Goal: Information Seeking & Learning: Learn about a topic

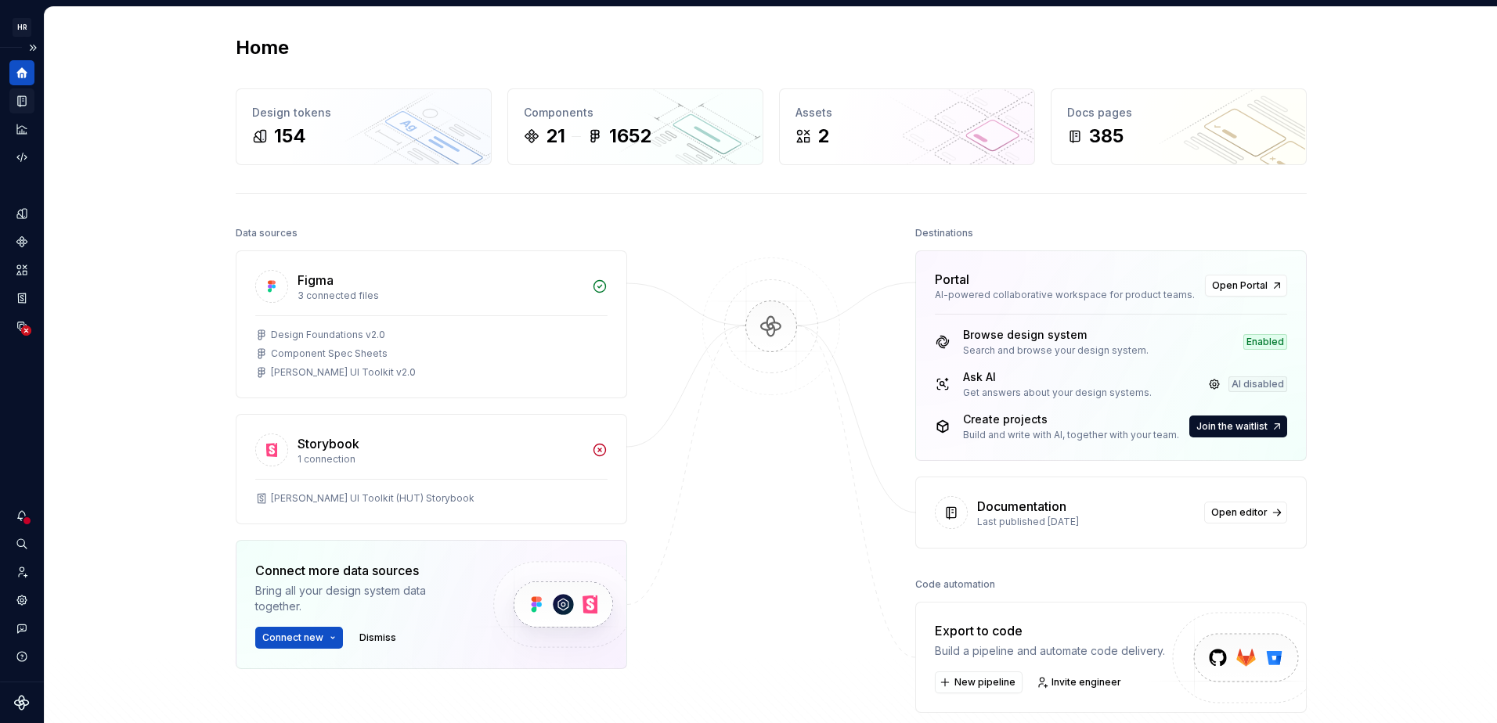
click at [34, 109] on div "Design system data" at bounding box center [22, 365] width 44 height 634
click at [26, 99] on icon "Documentation" at bounding box center [22, 101] width 8 height 10
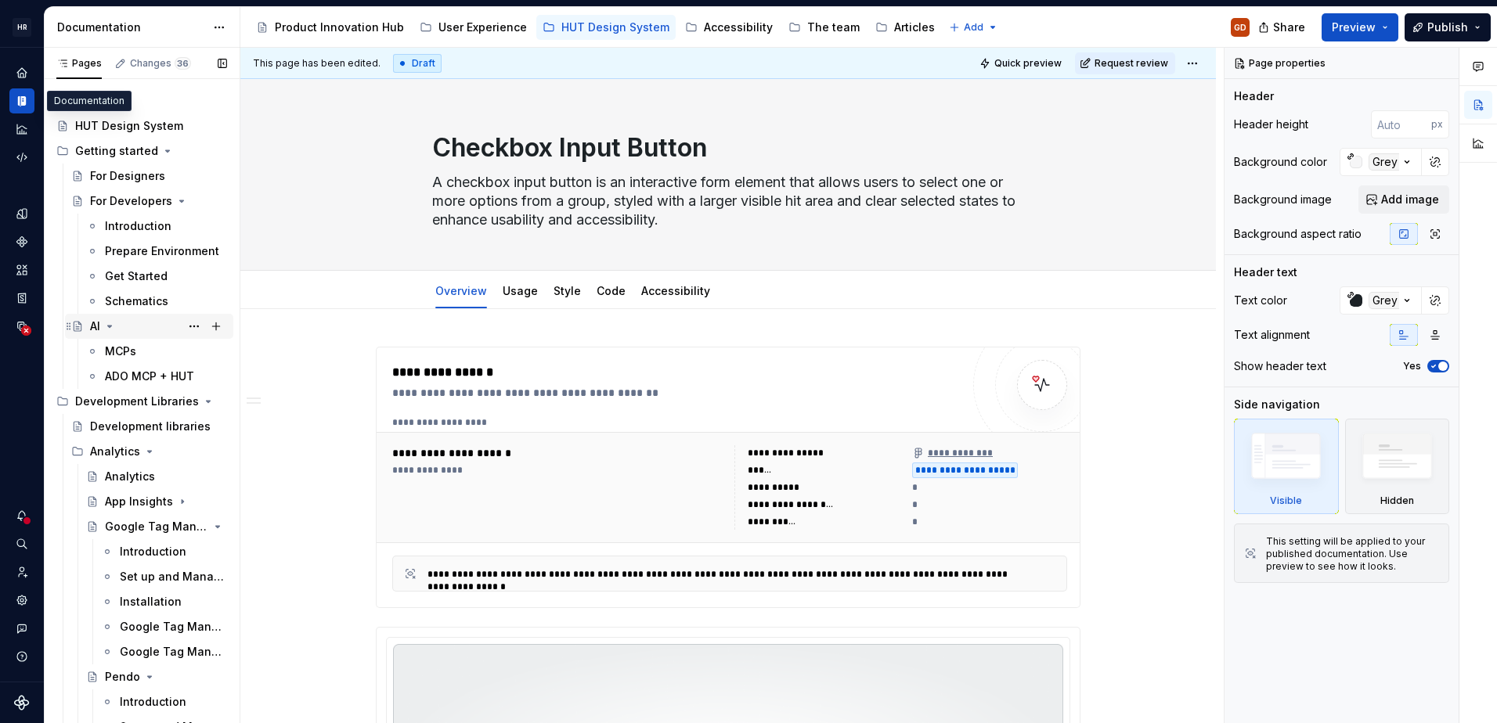
click at [92, 327] on div "AI" at bounding box center [95, 327] width 10 height 16
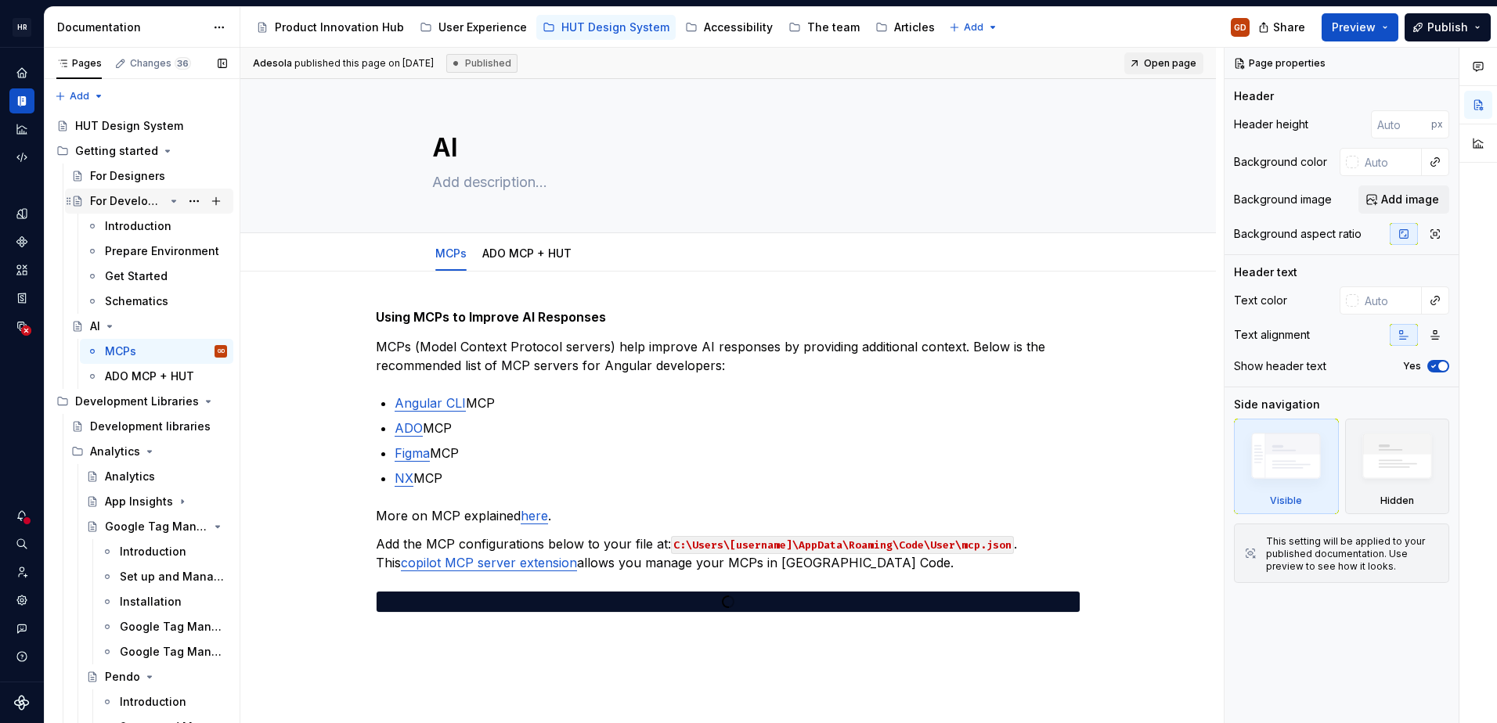
click at [114, 192] on div "For Developers" at bounding box center [158, 201] width 137 height 22
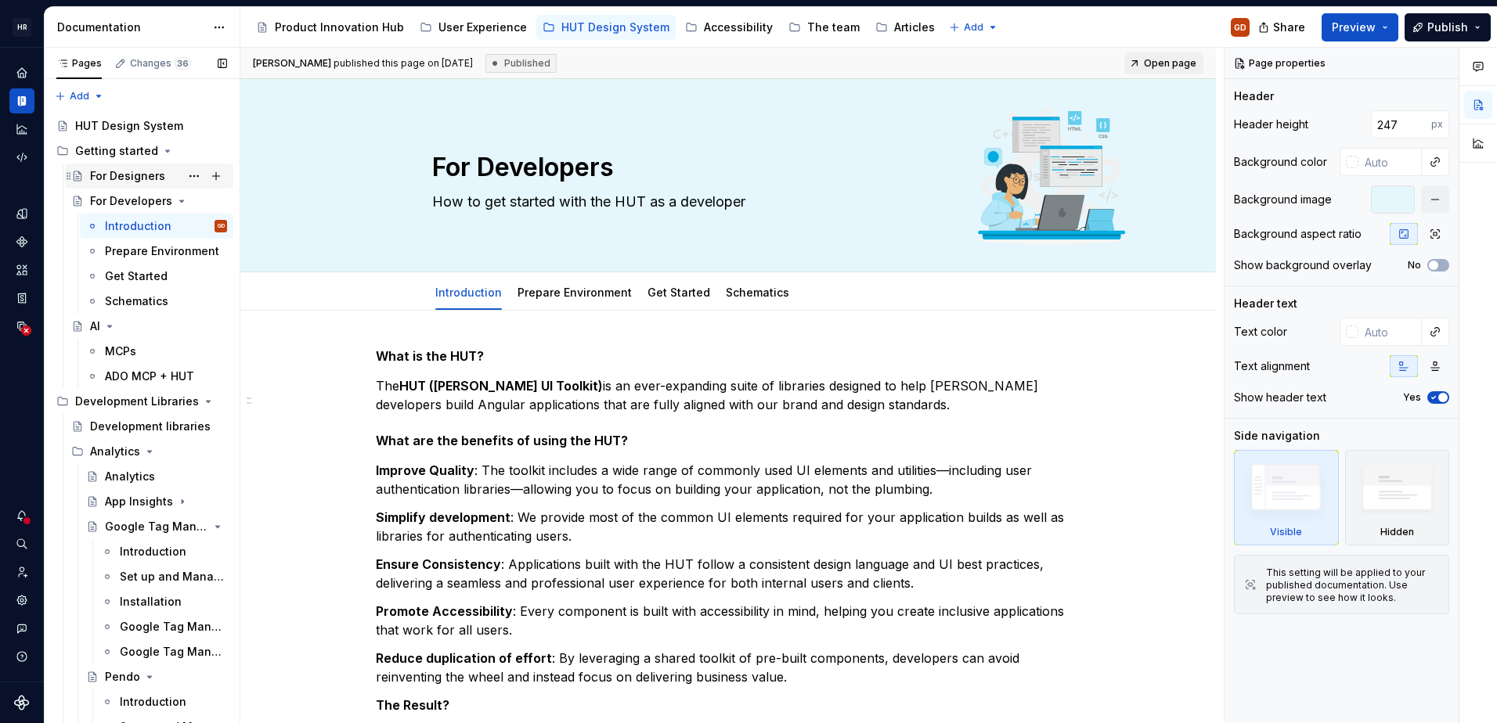
click at [114, 171] on div "For Designers" at bounding box center [127, 176] width 75 height 16
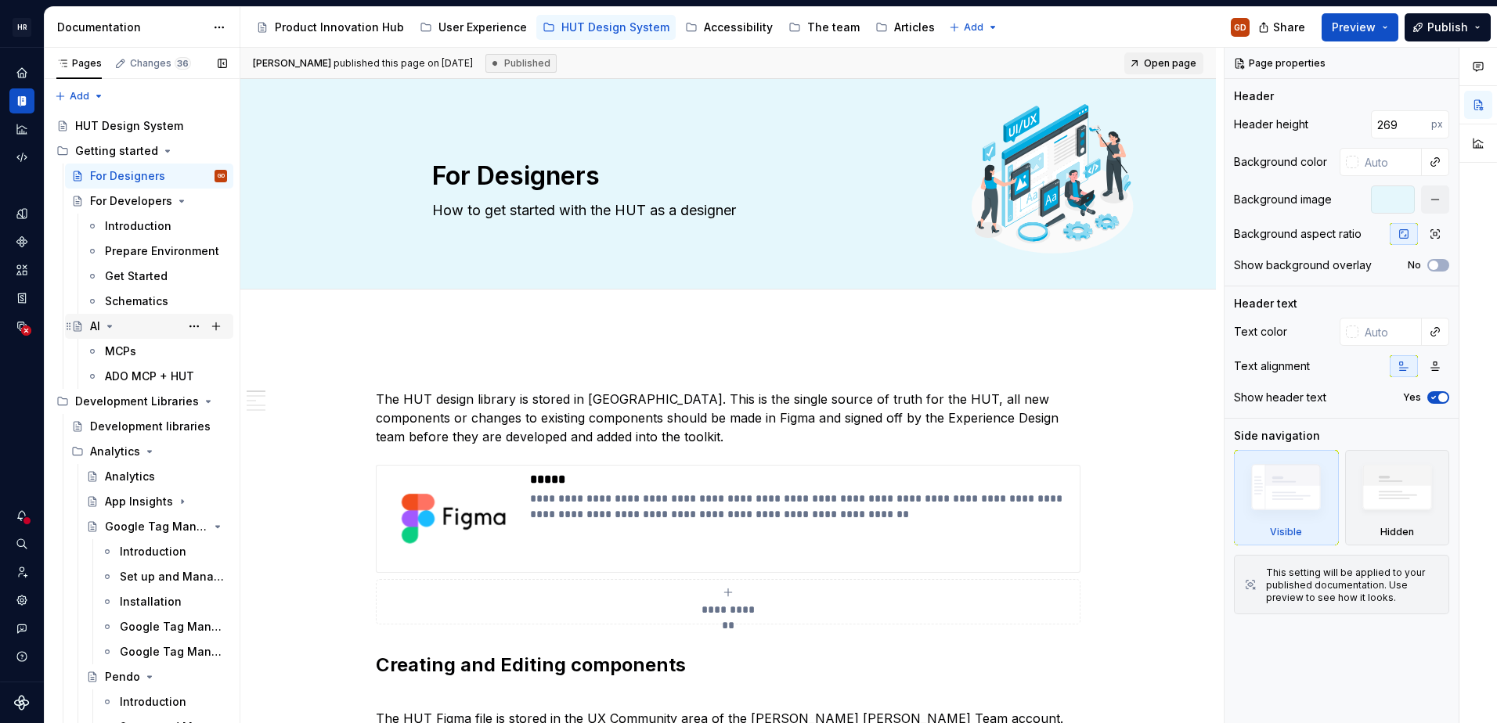
click at [96, 330] on div "AI" at bounding box center [95, 327] width 10 height 16
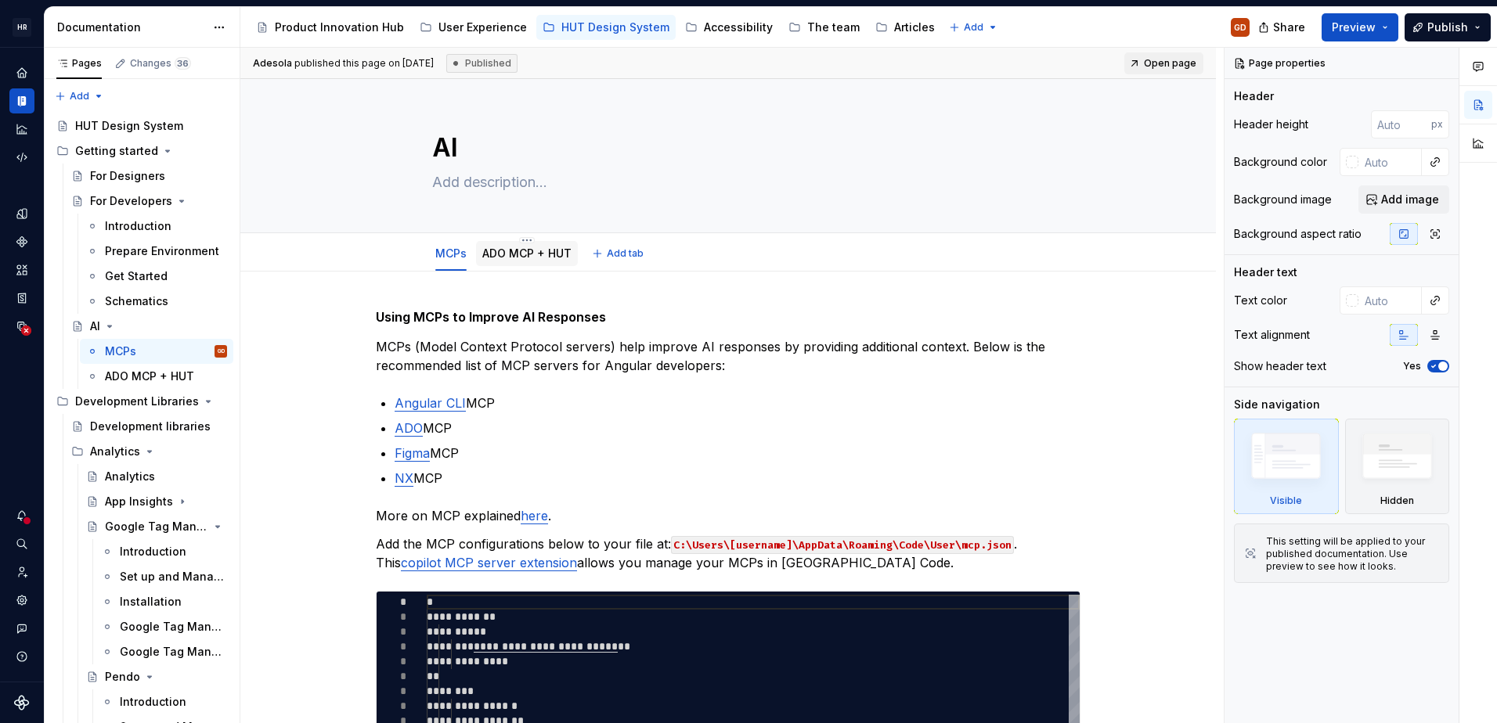
click at [531, 258] on link "ADO MCP + HUT" at bounding box center [526, 253] width 89 height 13
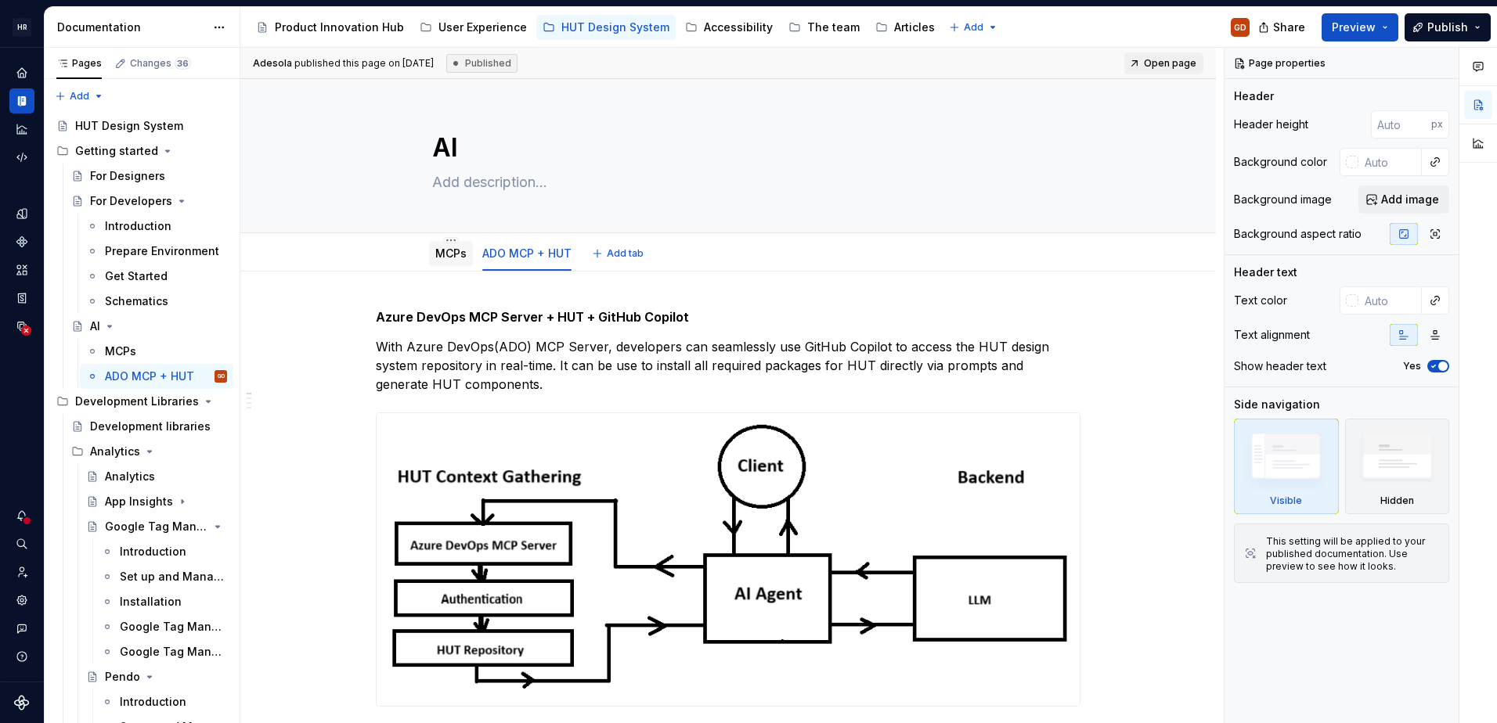
click at [452, 253] on link "MCPs" at bounding box center [450, 253] width 31 height 13
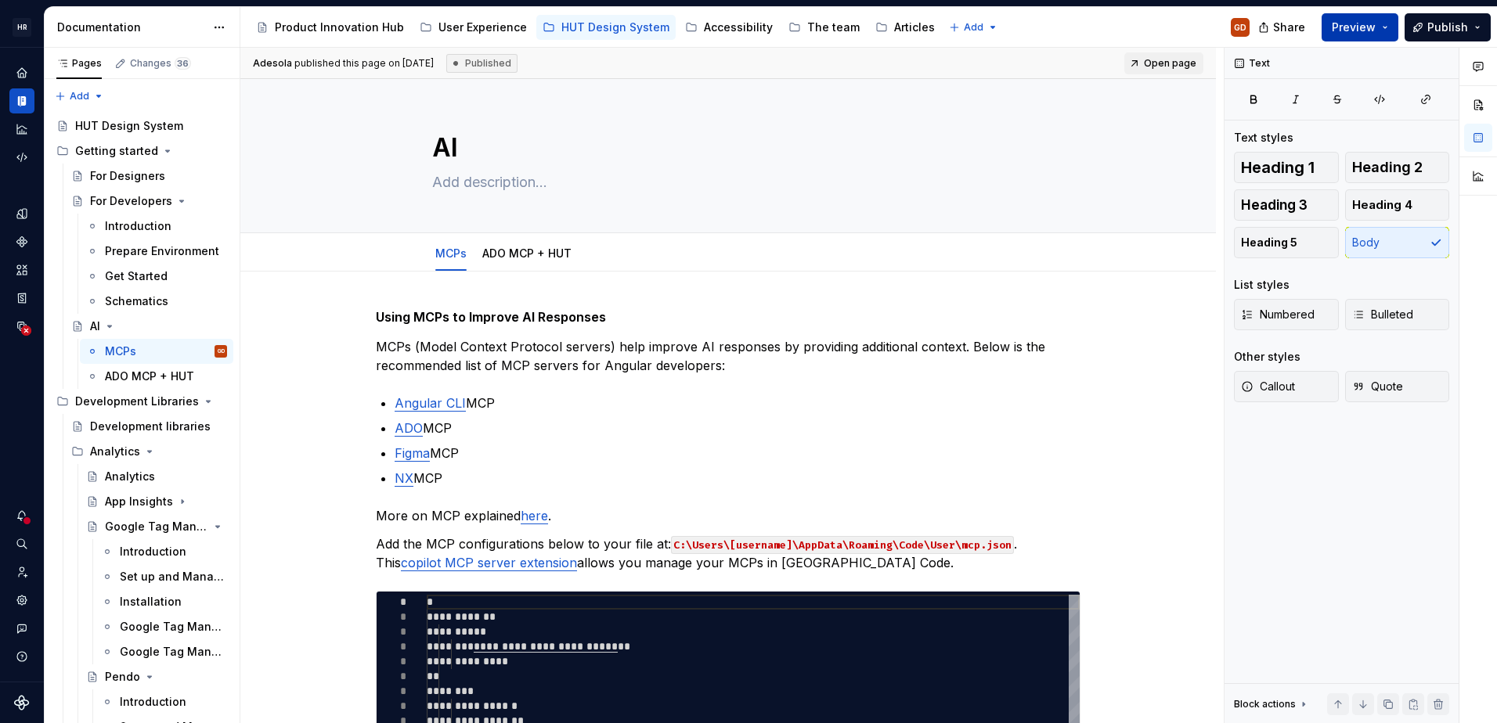
click at [1364, 27] on span "Preview" at bounding box center [1353, 28] width 44 height 16
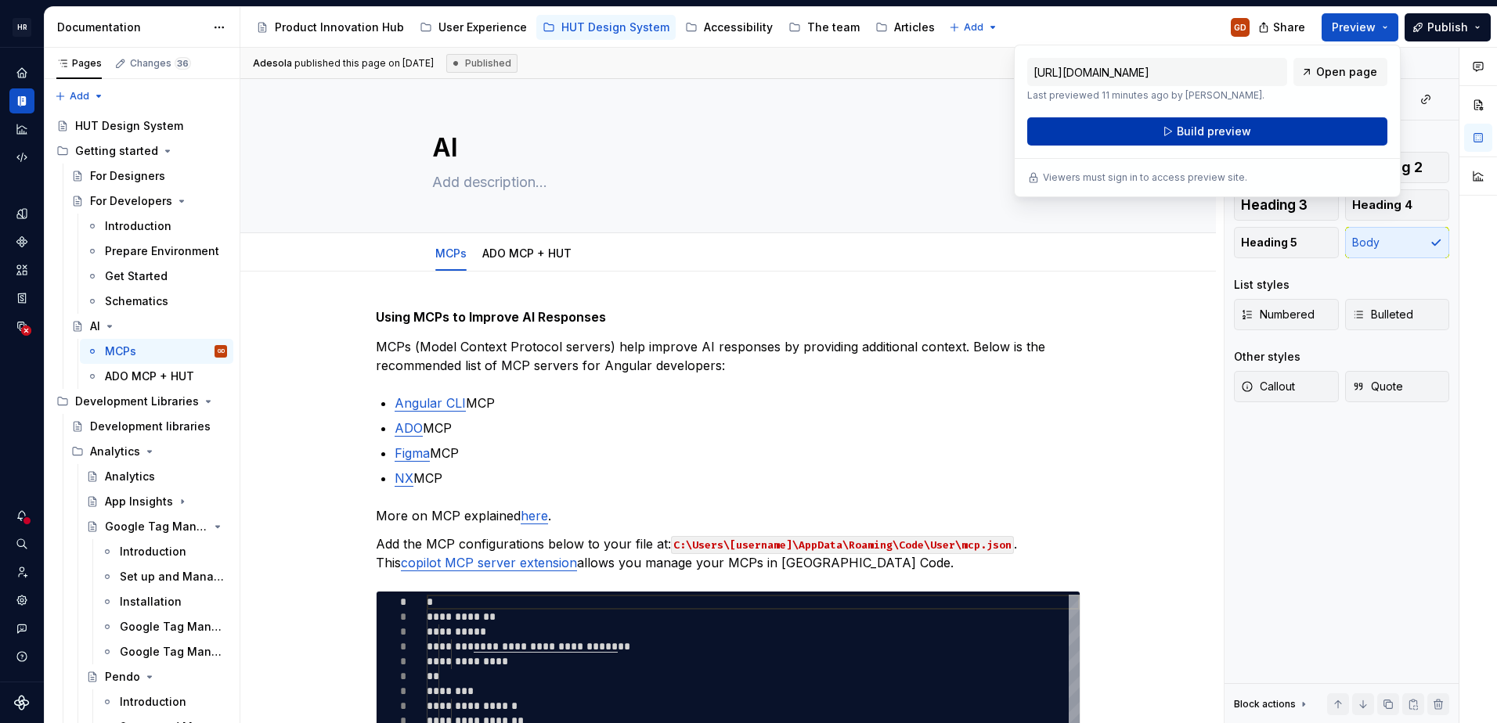
click at [1210, 132] on span "Build preview" at bounding box center [1213, 132] width 74 height 16
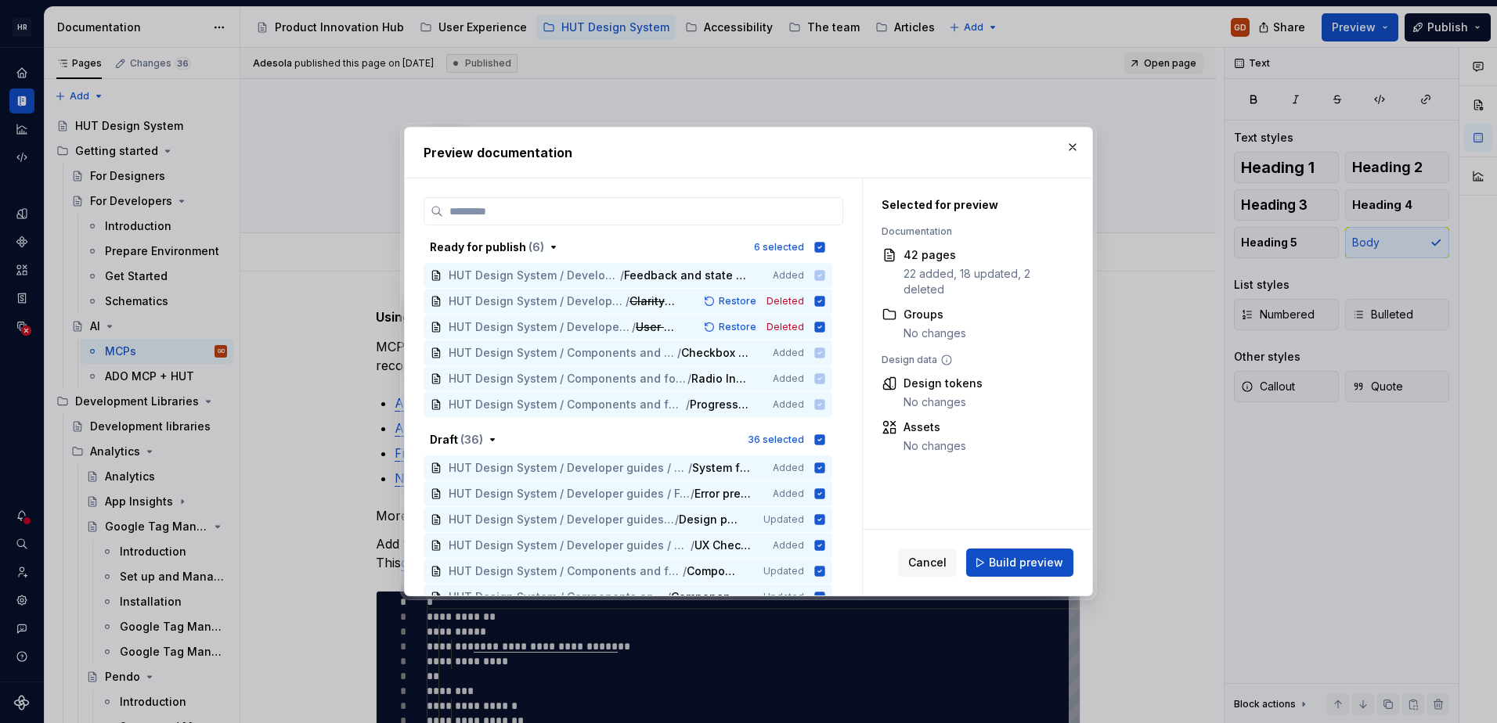
drag, startPoint x: 1021, startPoint y: 569, endPoint x: 1000, endPoint y: 572, distance: 21.4
click at [1019, 567] on span "Build preview" at bounding box center [1026, 563] width 74 height 16
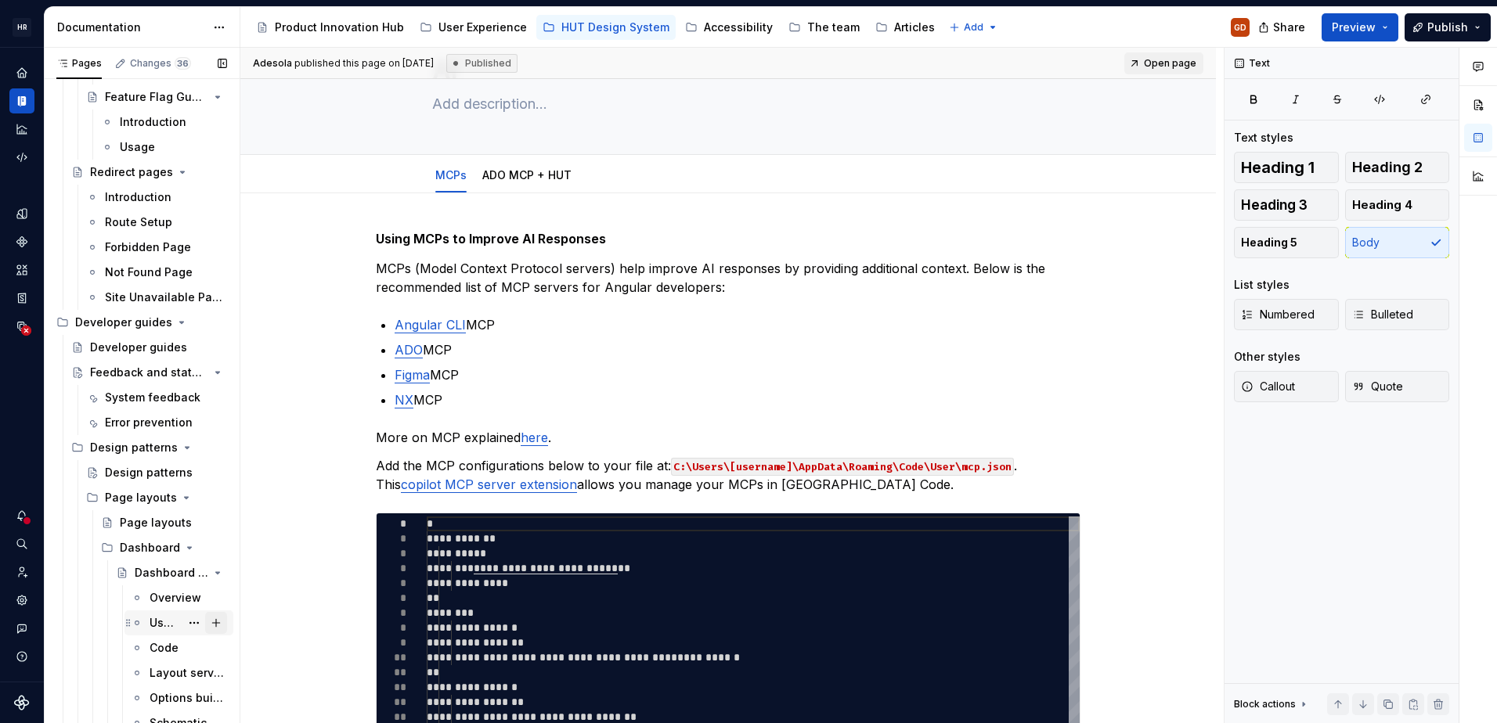
scroll to position [1409, 0]
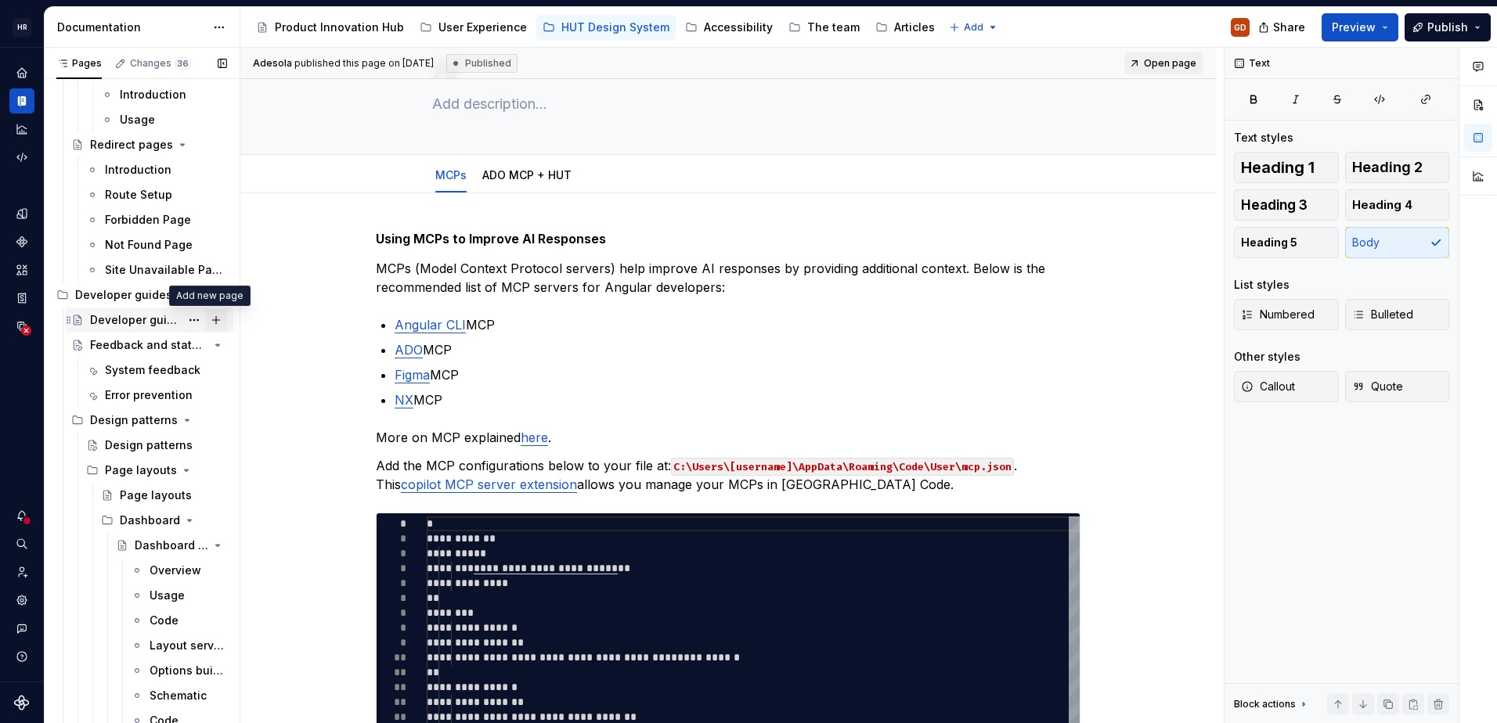
click at [211, 320] on button "Page tree" at bounding box center [216, 320] width 22 height 22
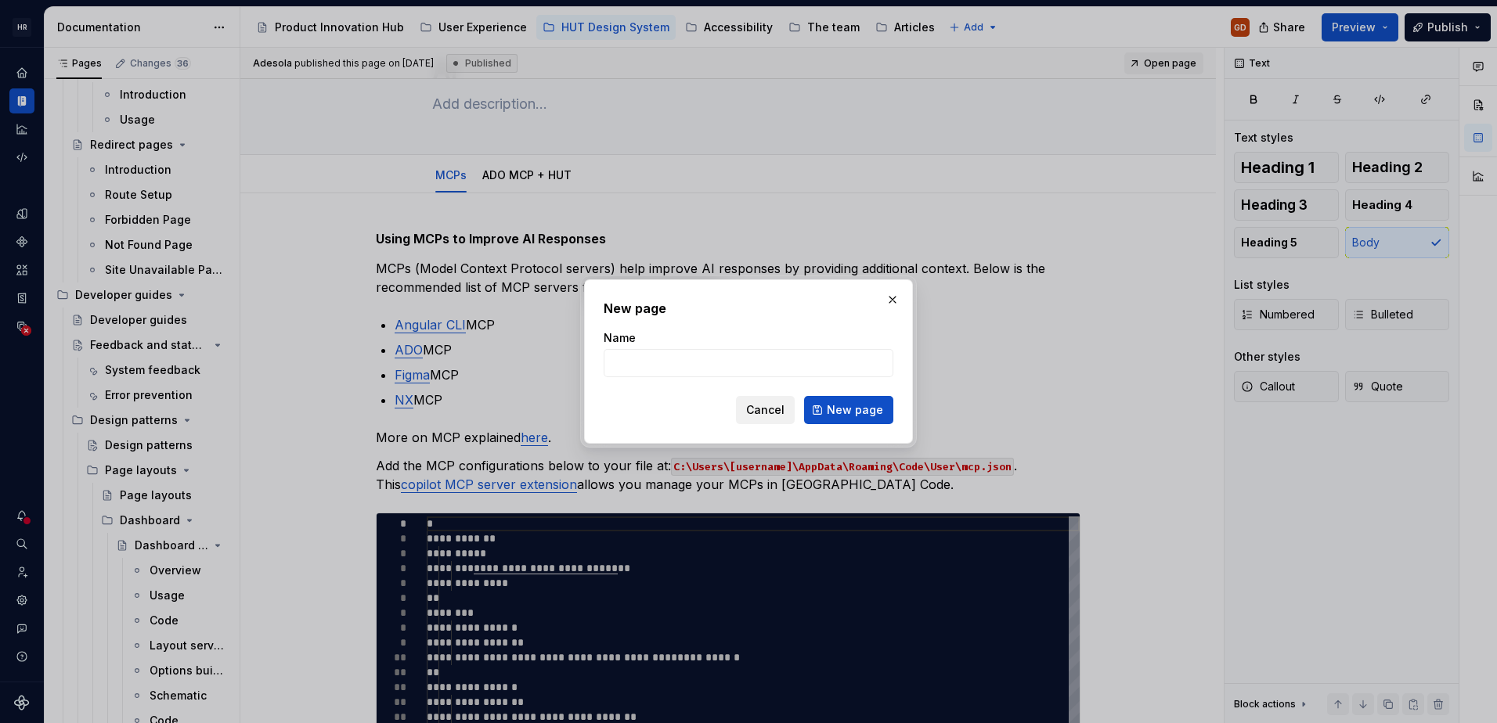
click at [764, 411] on span "Cancel" at bounding box center [765, 410] width 38 height 16
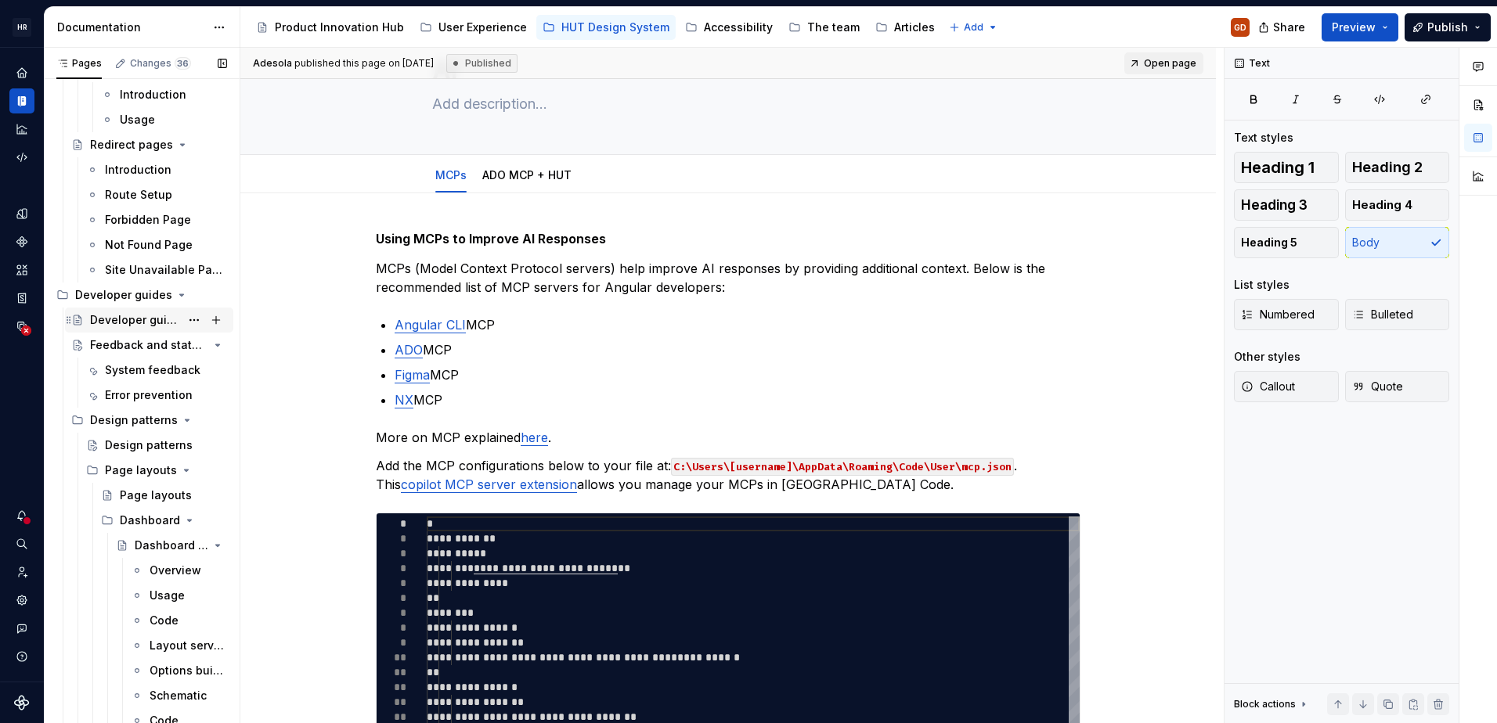
click at [125, 316] on div "Developer guides" at bounding box center [135, 320] width 90 height 16
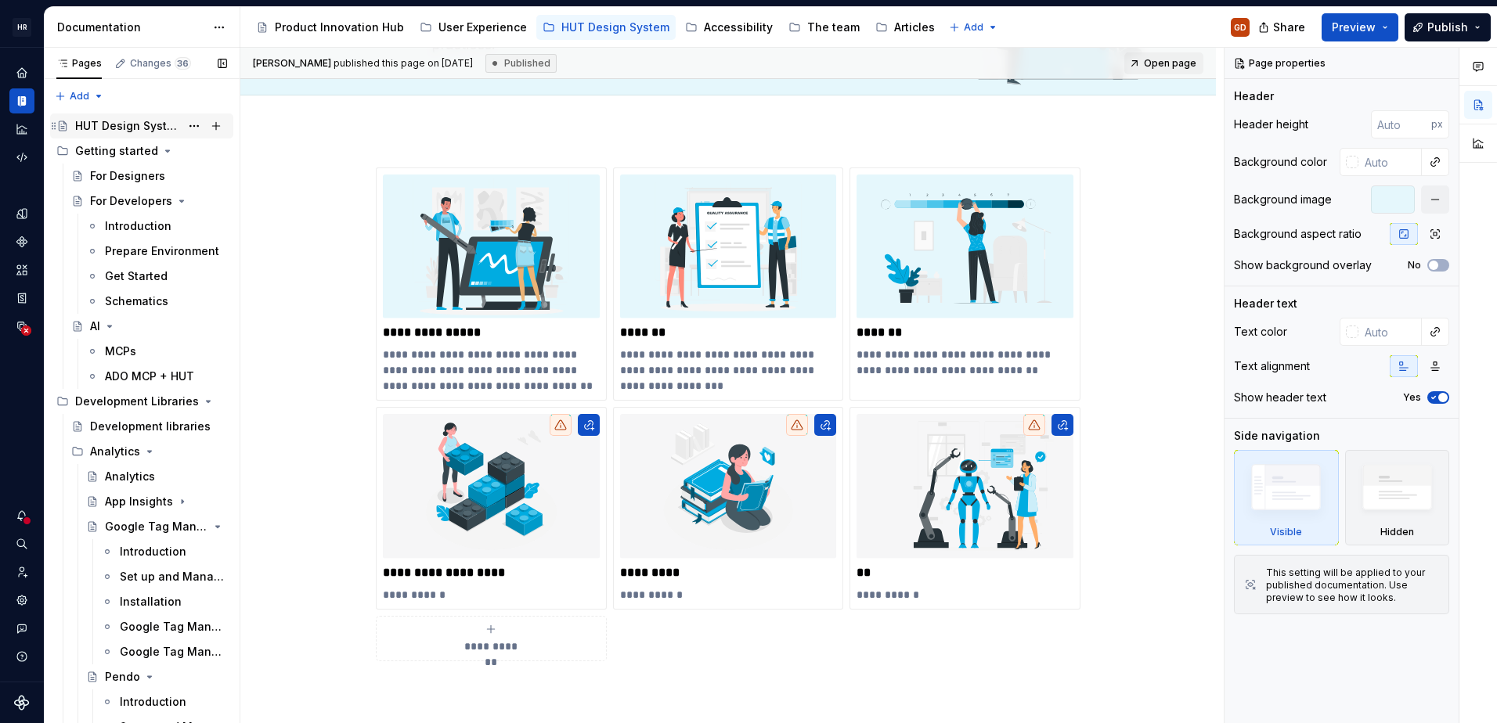
click at [135, 131] on div "HUT Design System" at bounding box center [127, 126] width 105 height 16
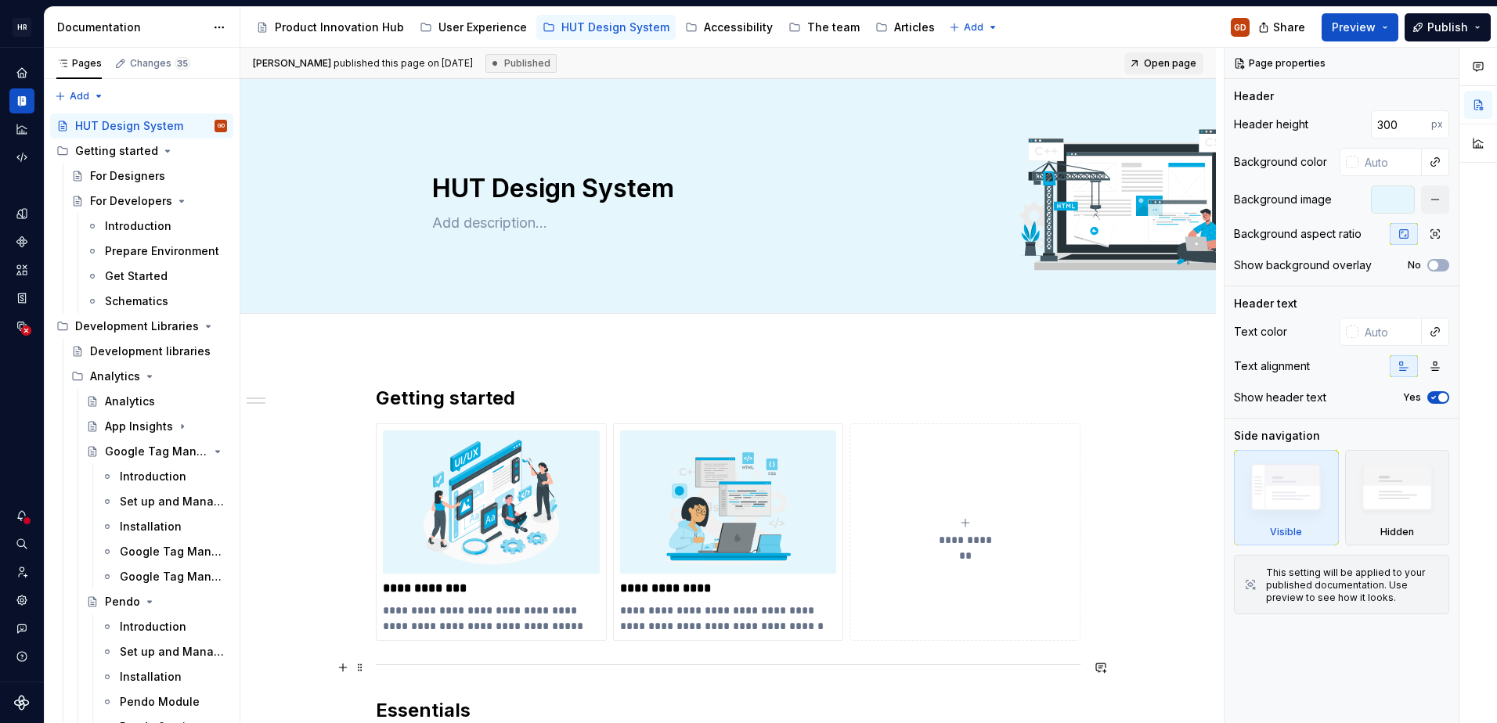
type textarea "*"
